Goal: Task Accomplishment & Management: Complete application form

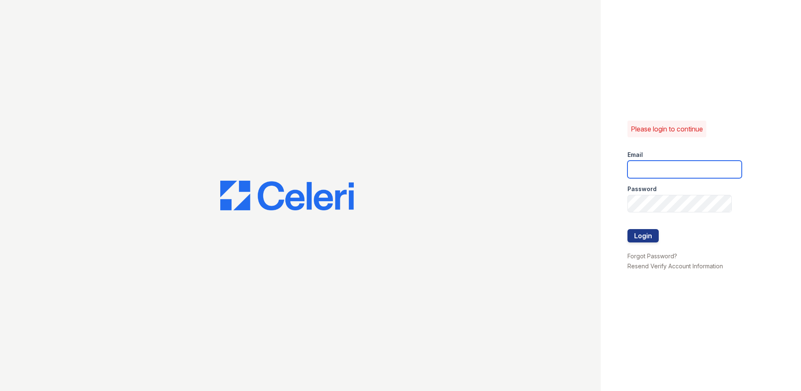
click at [657, 172] on input "email" at bounding box center [685, 170] width 114 height 18
type input "[PERSON_NAME][EMAIL_ADDRESS][DOMAIN_NAME]"
click at [628, 229] on button "Login" at bounding box center [643, 235] width 31 height 13
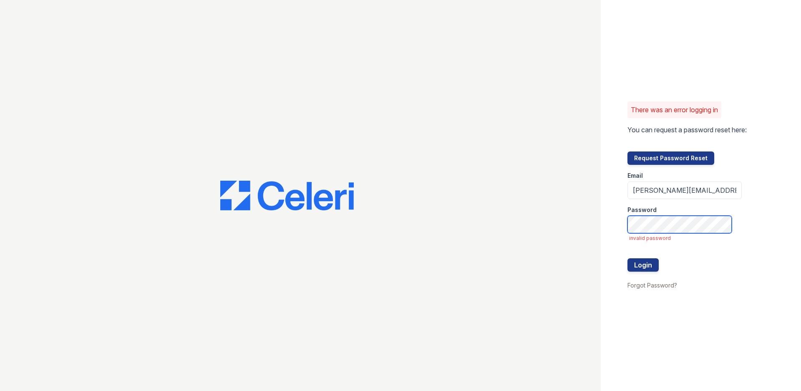
click at [628, 258] on button "Login" at bounding box center [643, 264] width 31 height 13
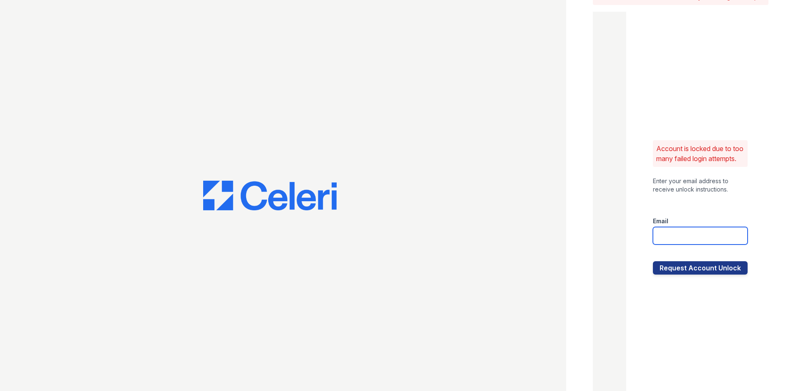
click at [691, 243] on input "email" at bounding box center [700, 236] width 95 height 18
type input "[PERSON_NAME][EMAIL_ADDRESS][DOMAIN_NAME]"
click at [653, 261] on button "Request Account Unlock" at bounding box center [700, 267] width 95 height 13
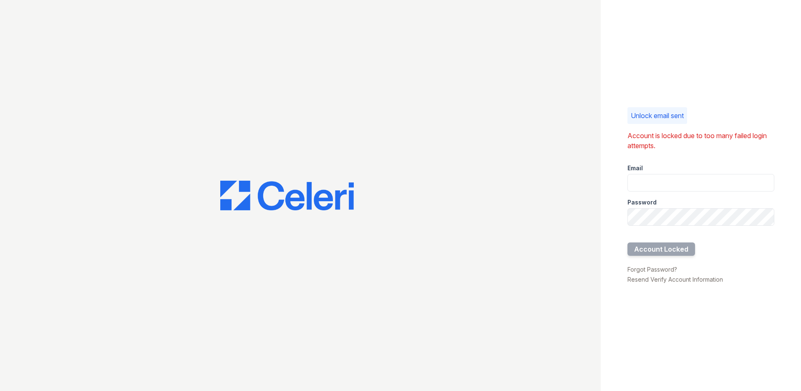
click at [656, 75] on div "Unlock email sent Account is locked due to too many failed login attempts. Emai…" at bounding box center [701, 195] width 200 height 391
drag, startPoint x: 656, startPoint y: 75, endPoint x: 633, endPoint y: 85, distance: 24.5
click at [633, 85] on div "Unlock email sent Account is locked due to too many failed login attempts. Emai…" at bounding box center [701, 195] width 200 height 391
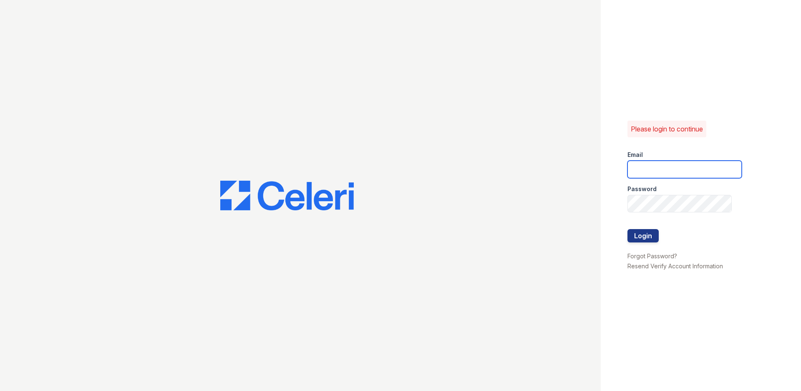
click at [670, 169] on input "email" at bounding box center [685, 170] width 114 height 18
type input "[PERSON_NAME][EMAIL_ADDRESS][DOMAIN_NAME]"
click at [628, 229] on button "Login" at bounding box center [643, 235] width 31 height 13
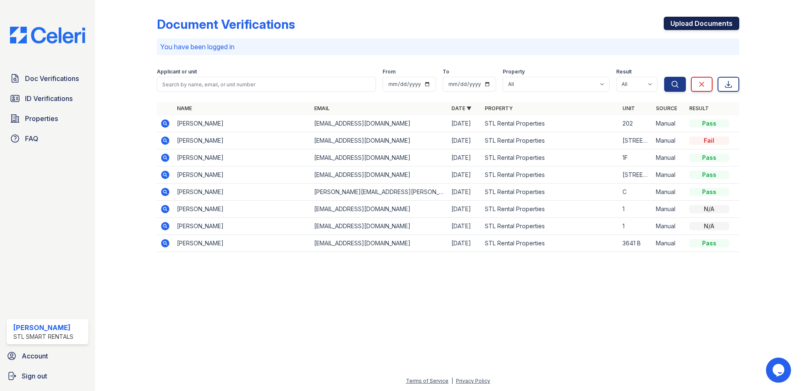
click at [687, 22] on link "Upload Documents" at bounding box center [702, 23] width 76 height 13
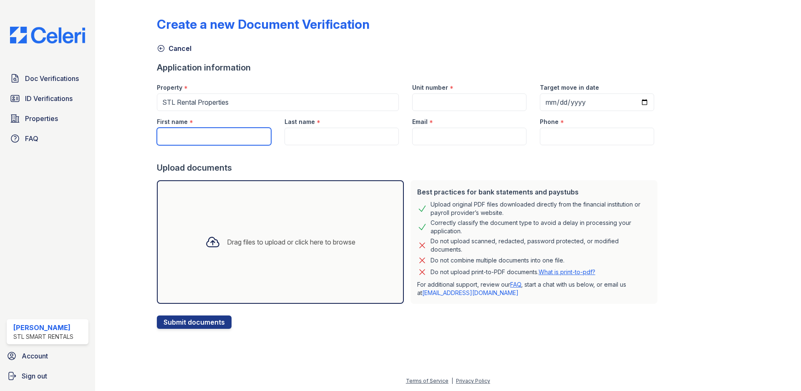
paste input "Jevon"
type input "Jevon"
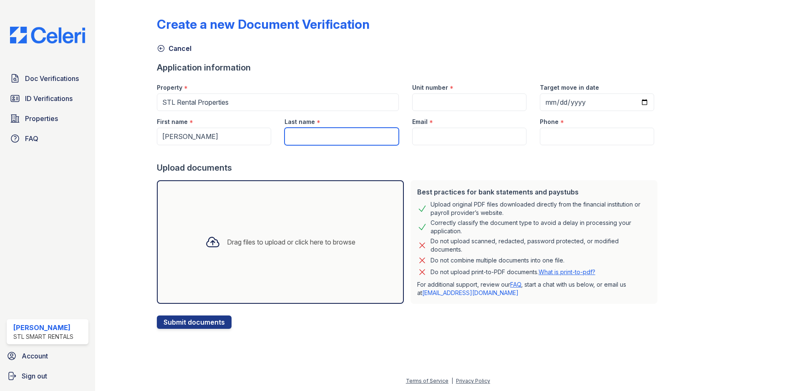
paste input "Lavington"
type input "Lavington"
paste input "Jevon3067@gmail.com"
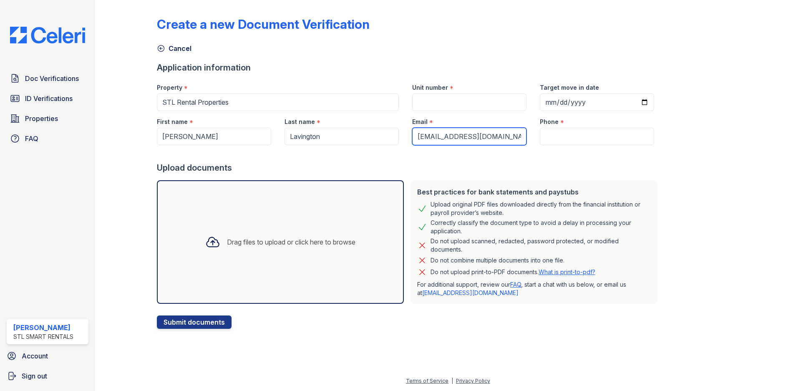
type input "Jevon3067@gmail.com"
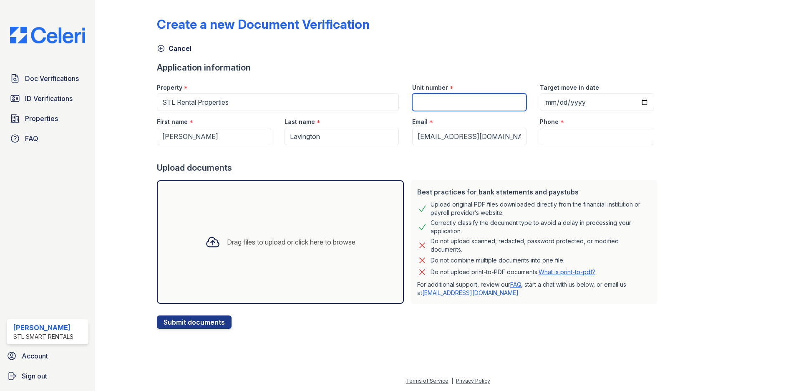
click at [444, 99] on input "Unit number" at bounding box center [469, 102] width 114 height 18
paste input "3616 Russell Boulevard - 1FL"
type input "3616 Russell Boulevard - 1FL"
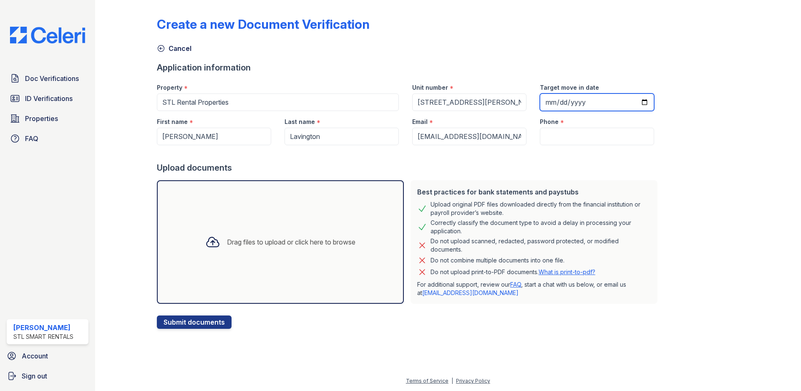
click at [632, 101] on input "Target move in date" at bounding box center [597, 102] width 114 height 18
type input "2025-10-01"
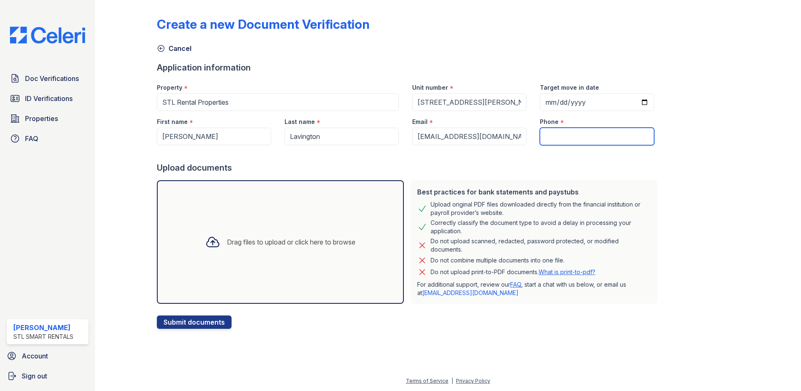
paste input "(314) 882-8340"
type input "(314) 882-8340"
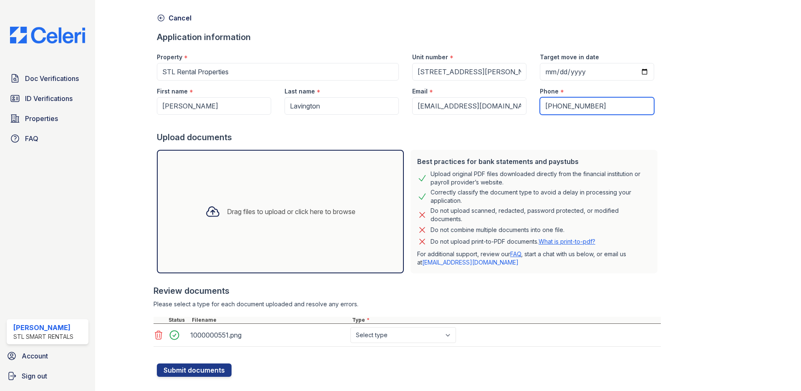
scroll to position [45, 0]
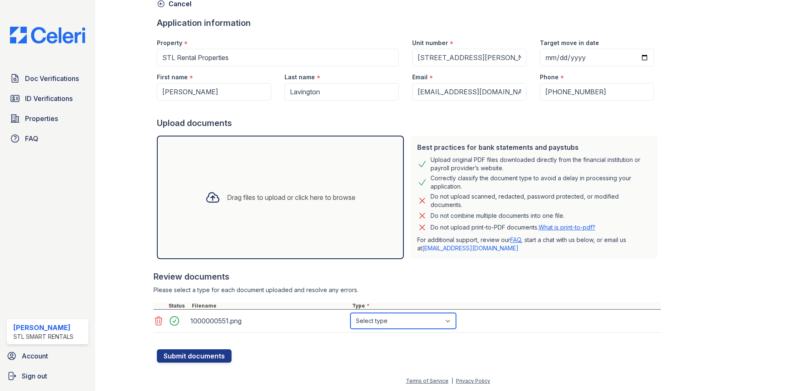
click at [394, 322] on select "Select type Paystub Bank Statement Offer Letter Tax Documents Benefit Award Let…" at bounding box center [404, 321] width 106 height 16
select select "paystub"
click at [351, 313] on select "Select type Paystub Bank Statement Offer Letter Tax Documents Benefit Award Let…" at bounding box center [404, 321] width 106 height 16
click at [538, 286] on div "Please select a type for each document uploaded and resolve any errors." at bounding box center [407, 290] width 507 height 8
click at [199, 353] on button "Submit documents" at bounding box center [194, 355] width 75 height 13
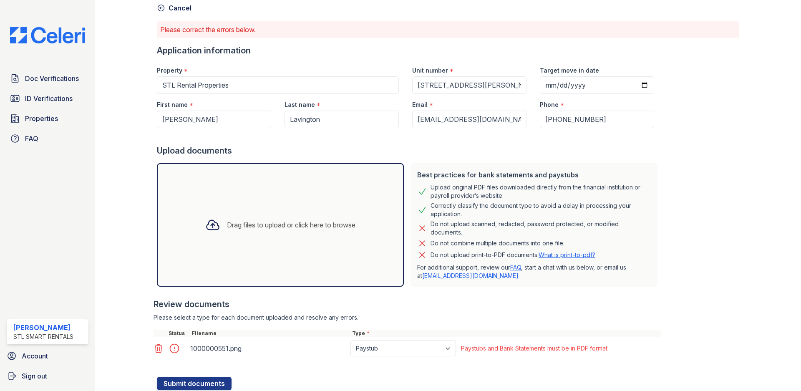
scroll to position [68, 0]
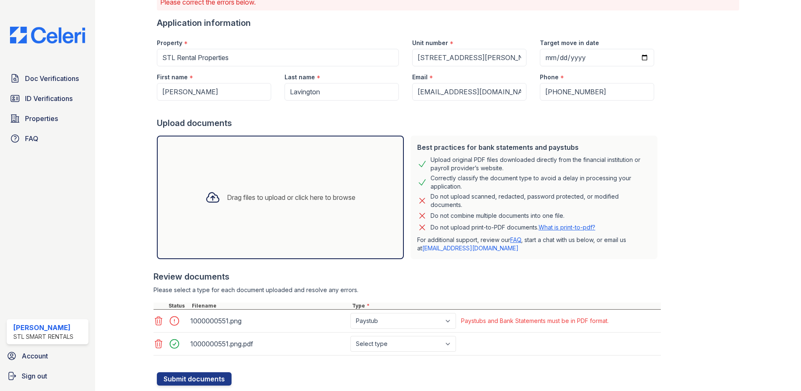
click at [157, 321] on icon at bounding box center [158, 321] width 7 height 8
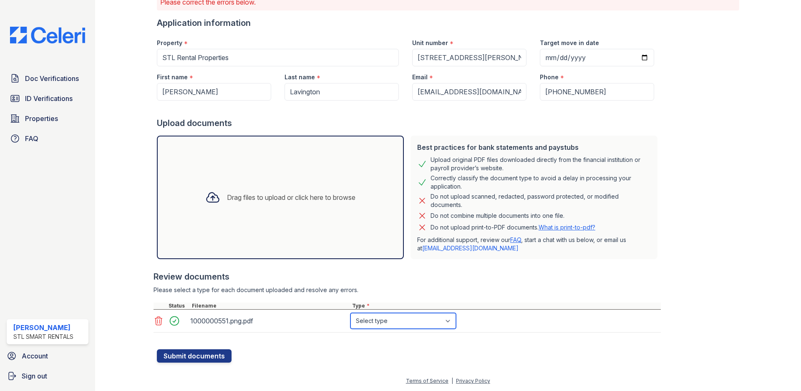
click at [391, 321] on select "Select type Paystub Bank Statement Offer Letter Tax Documents Benefit Award Let…" at bounding box center [404, 321] width 106 height 16
select select "paystub"
click at [351, 313] on select "Select type Paystub Bank Statement Offer Letter Tax Documents Benefit Award Let…" at bounding box center [404, 321] width 106 height 16
click at [200, 355] on button "Submit documents" at bounding box center [194, 355] width 75 height 13
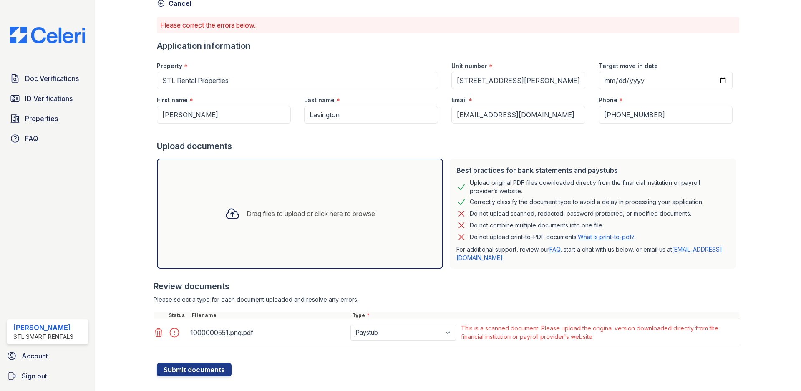
scroll to position [59, 0]
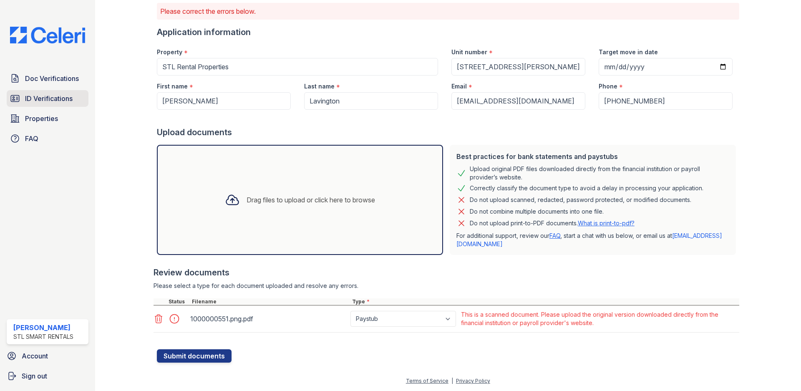
click at [54, 95] on span "ID Verifications" at bounding box center [49, 98] width 48 height 10
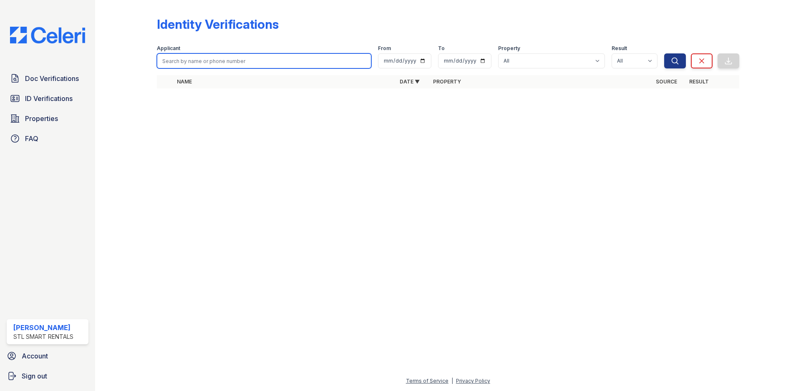
click at [242, 63] on input "search" at bounding box center [264, 60] width 215 height 15
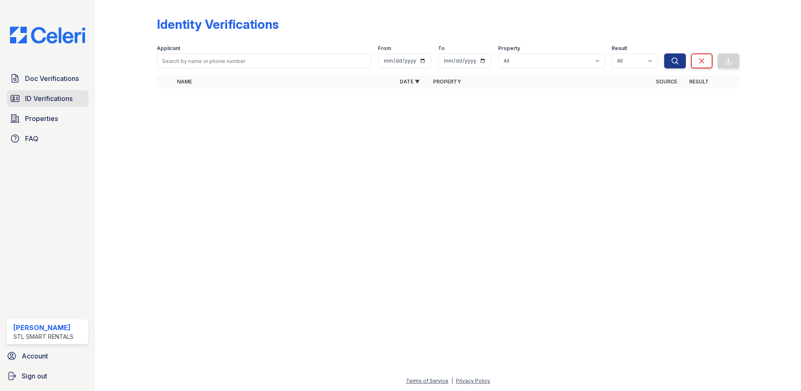
click at [58, 100] on span "ID Verifications" at bounding box center [49, 98] width 48 height 10
click at [68, 79] on span "Doc Verifications" at bounding box center [52, 78] width 54 height 10
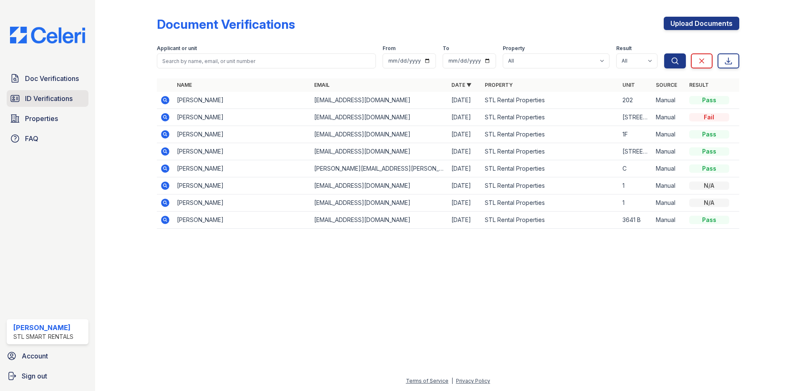
click at [47, 95] on span "ID Verifications" at bounding box center [49, 98] width 48 height 10
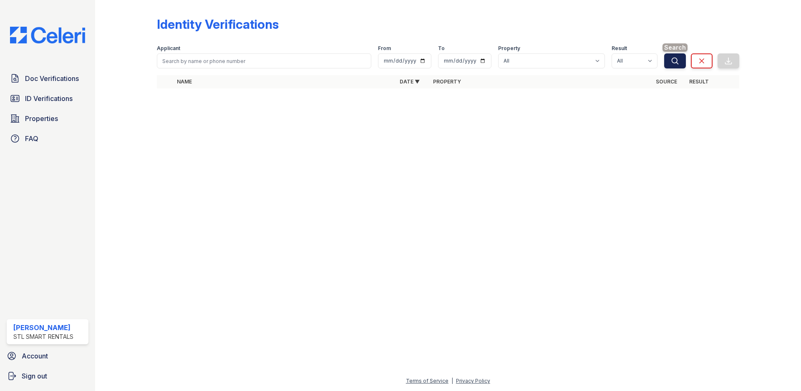
drag, startPoint x: 674, startPoint y: 61, endPoint x: 677, endPoint y: 65, distance: 4.5
click at [676, 63] on icon "submit" at bounding box center [675, 61] width 8 height 8
click at [639, 164] on div at bounding box center [448, 243] width 679 height 266
click at [39, 76] on span "Doc Verifications" at bounding box center [52, 78] width 54 height 10
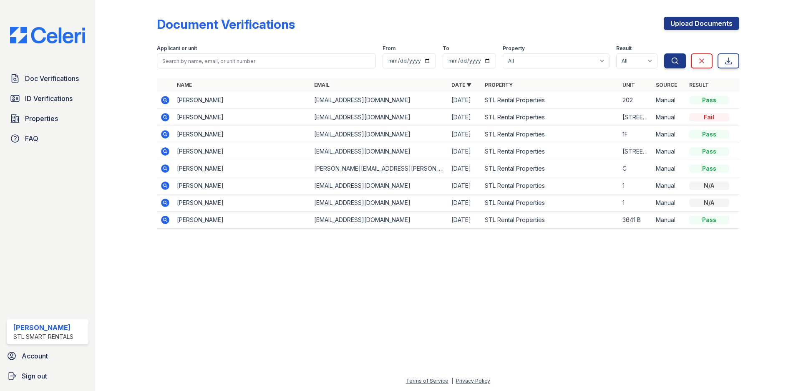
click at [470, 23] on div "Document Verifications Upload Documents" at bounding box center [448, 28] width 583 height 22
click at [469, 29] on div "Document Verifications Upload Documents" at bounding box center [448, 28] width 583 height 22
click at [67, 100] on span "ID Verifications" at bounding box center [49, 98] width 48 height 10
